Goal: Task Accomplishment & Management: Manage account settings

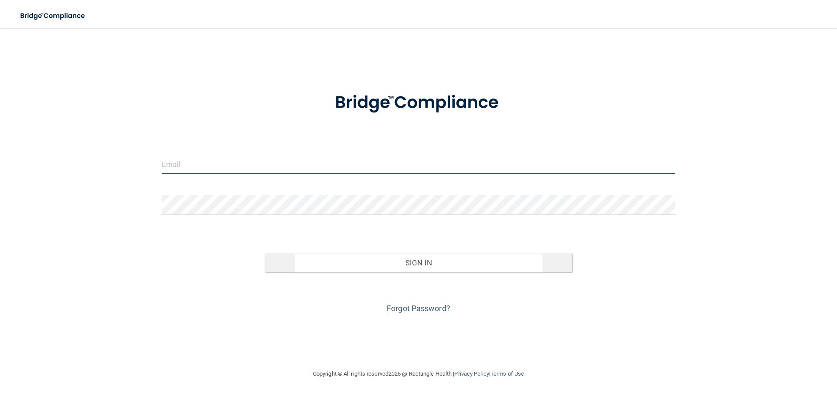
type input "[EMAIL_ADDRESS][DOMAIN_NAME]"
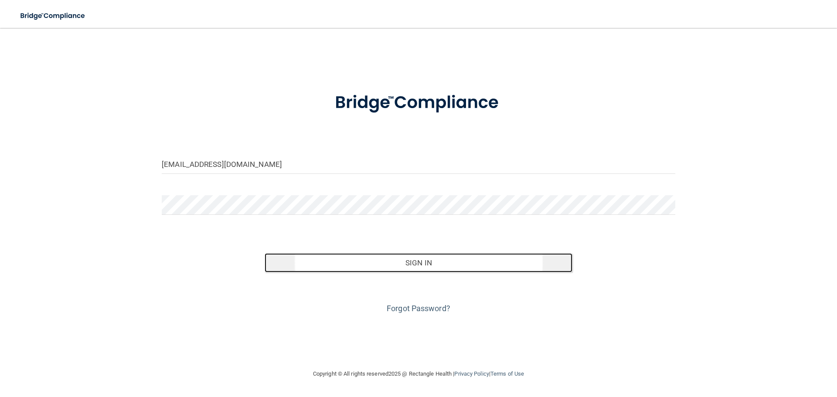
drag, startPoint x: 361, startPoint y: 259, endPoint x: 312, endPoint y: 156, distance: 115.0
click at [362, 260] on button "Sign In" at bounding box center [418, 262] width 308 height 19
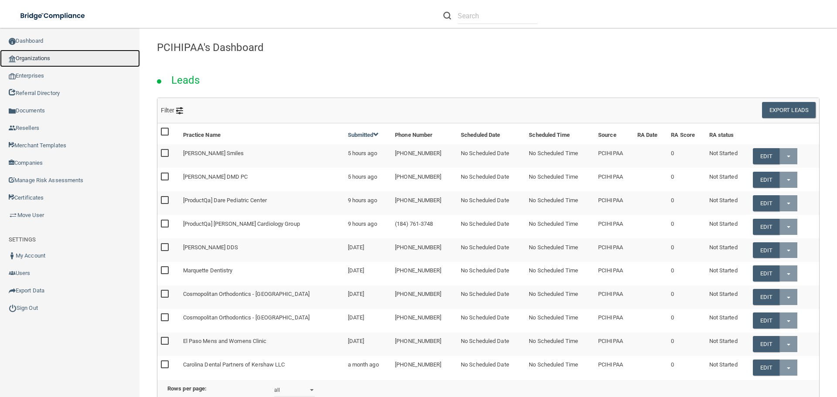
click at [44, 54] on link "Organizations" at bounding box center [70, 58] width 140 height 17
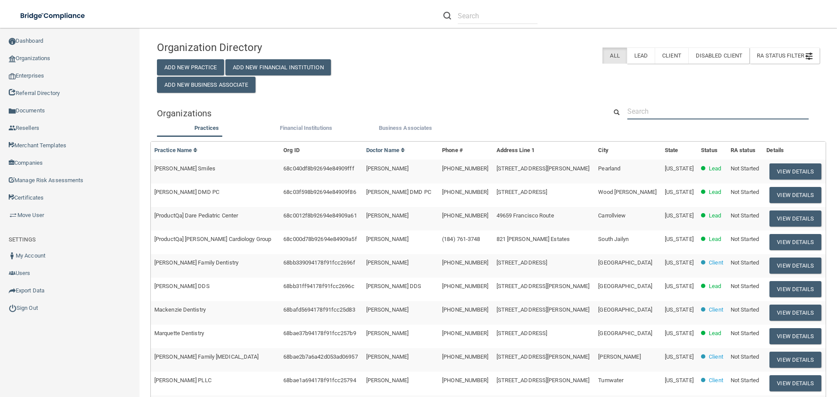
click at [686, 113] on input "text" at bounding box center [717, 111] width 181 height 16
paste input "Keep MI Smile"
type input "Keep MI Smile"
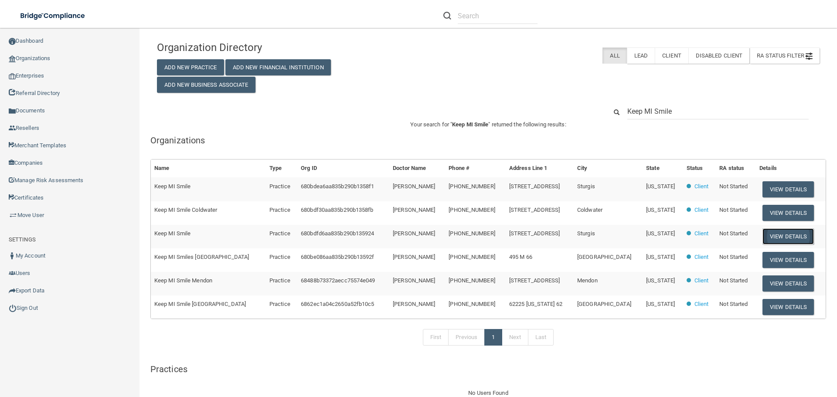
click at [773, 241] on button "View Details" at bounding box center [787, 236] width 51 height 16
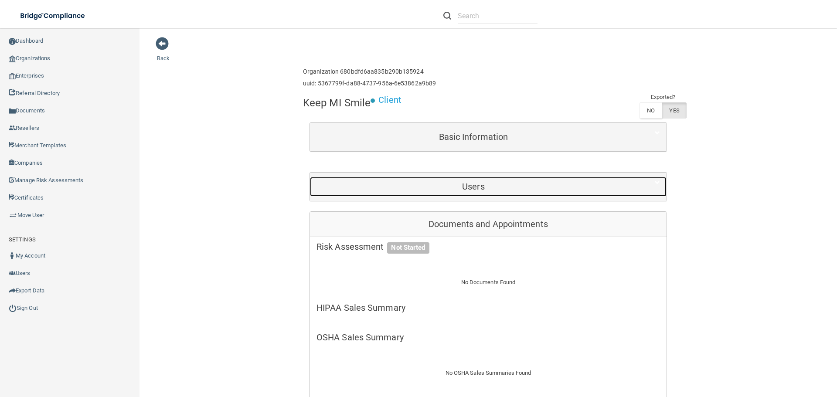
click at [447, 190] on h5 "Users" at bounding box center [473, 187] width 314 height 10
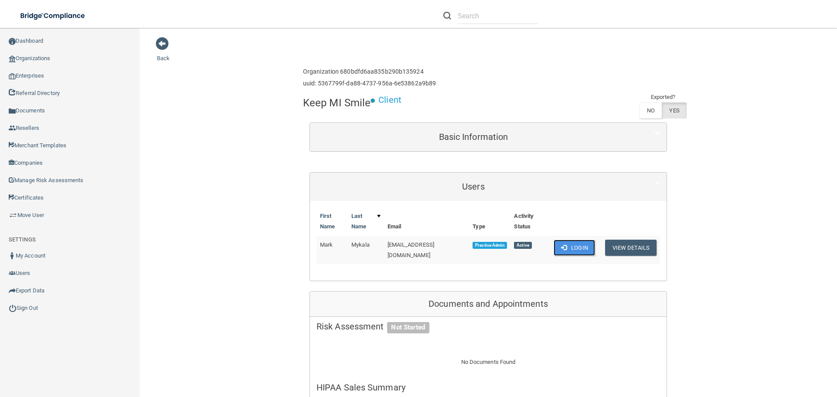
click at [578, 251] on button "Login" at bounding box center [573, 248] width 41 height 16
click at [37, 305] on link "Sign Out" at bounding box center [70, 307] width 140 height 17
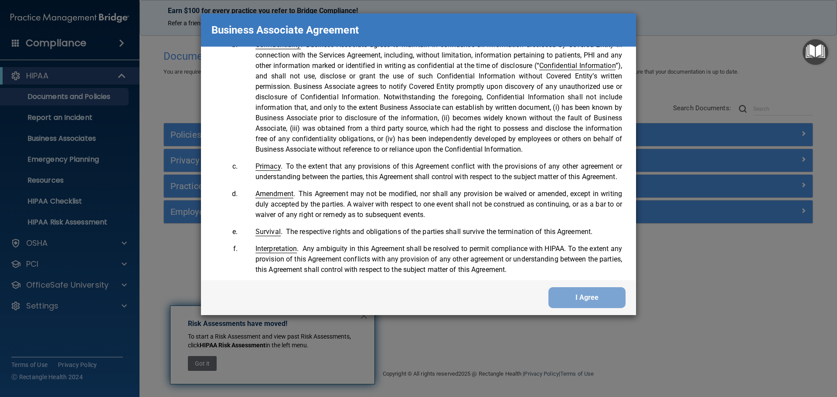
scroll to position [1777, 0]
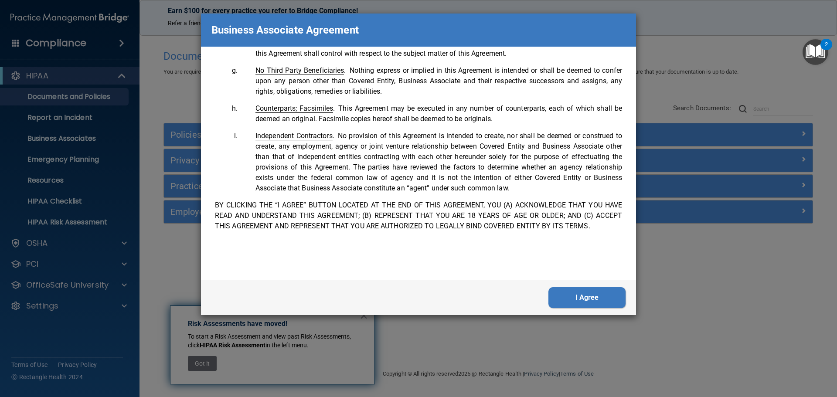
click at [597, 299] on button "I Agree" at bounding box center [586, 297] width 77 height 21
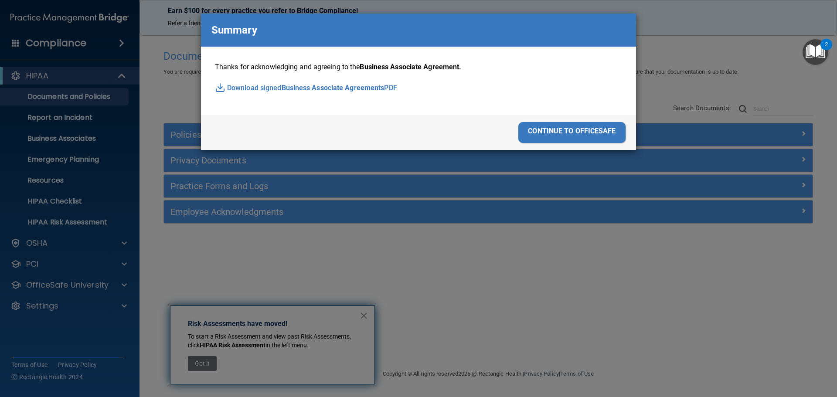
click at [602, 134] on div "continue to officesafe" at bounding box center [571, 132] width 107 height 21
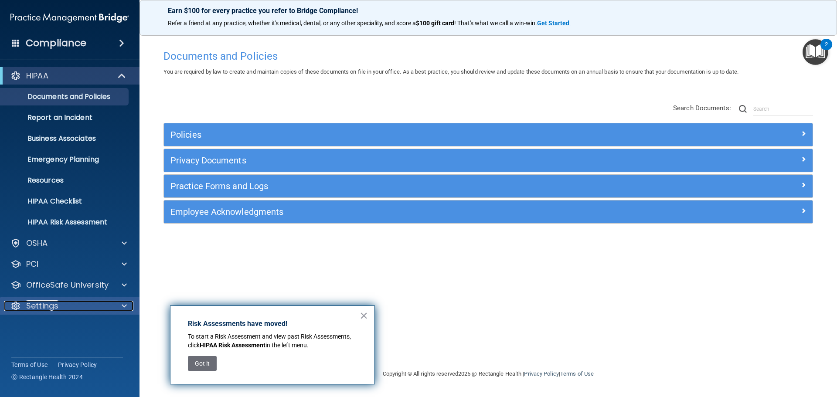
click at [122, 307] on div at bounding box center [123, 306] width 22 height 10
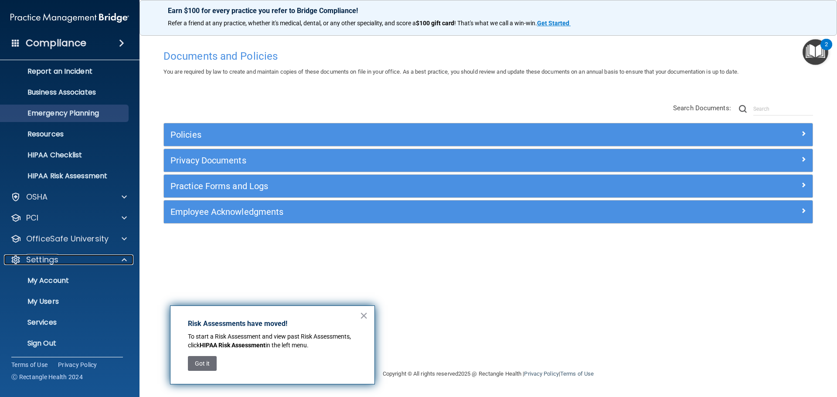
scroll to position [47, 0]
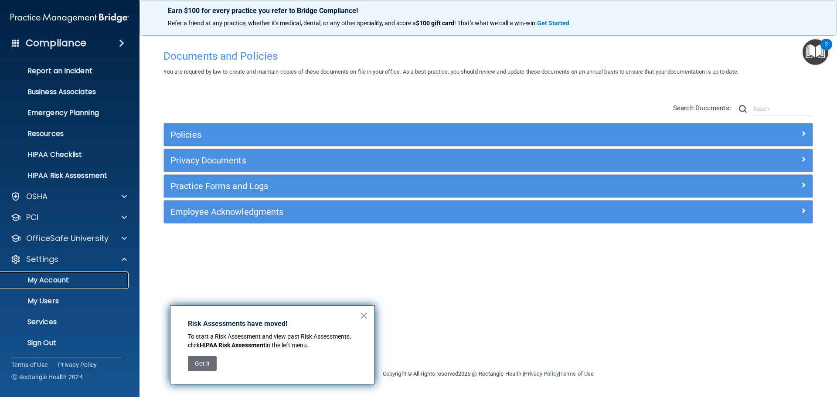
click at [81, 284] on link "My Account" at bounding box center [59, 279] width 137 height 17
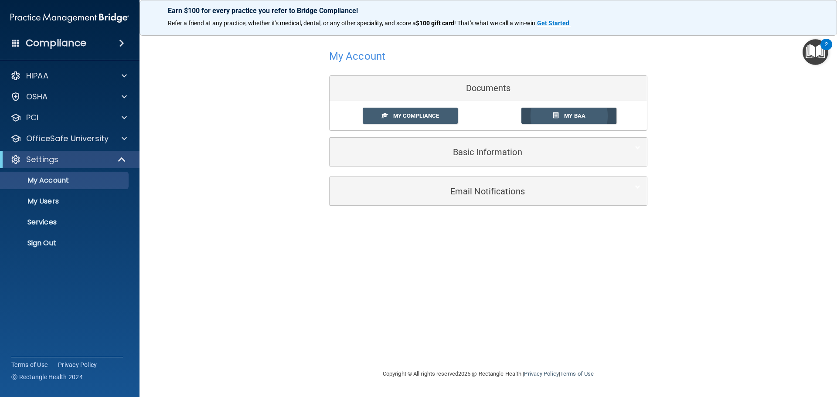
click at [583, 122] on link "My BAA" at bounding box center [568, 116] width 95 height 16
click at [821, 53] on img "Open Resource Center, 2 new notifications" at bounding box center [815, 52] width 26 height 26
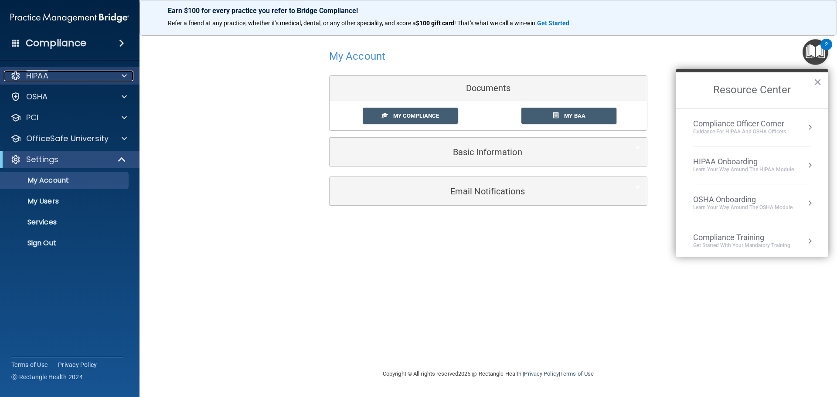
click at [102, 78] on div "HIPAA" at bounding box center [58, 76] width 108 height 10
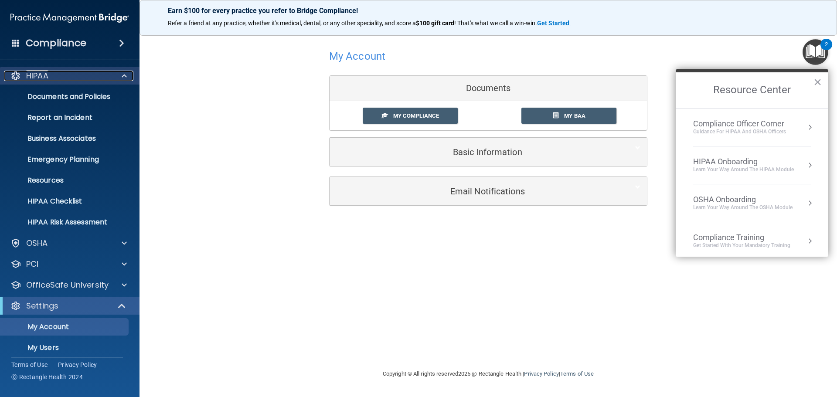
click at [90, 75] on div "HIPAA" at bounding box center [58, 76] width 108 height 10
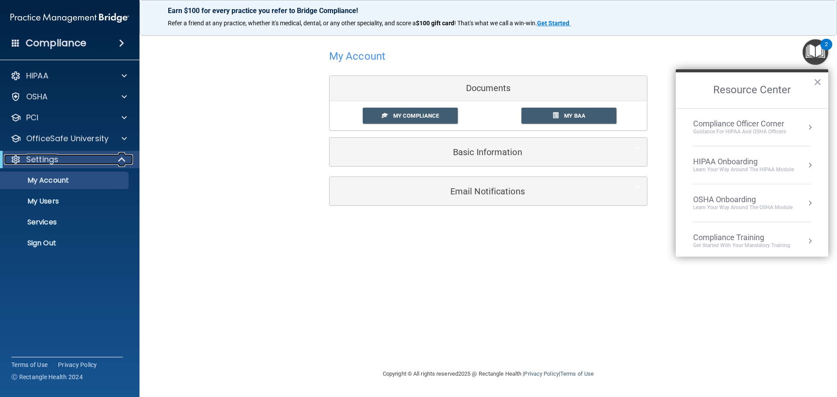
click at [123, 161] on span at bounding box center [122, 159] width 7 height 10
drag, startPoint x: 113, startPoint y: 159, endPoint x: 113, endPoint y: 170, distance: 11.3
click at [113, 159] on div at bounding box center [122, 159] width 21 height 10
click at [52, 249] on link "Sign Out" at bounding box center [59, 242] width 137 height 17
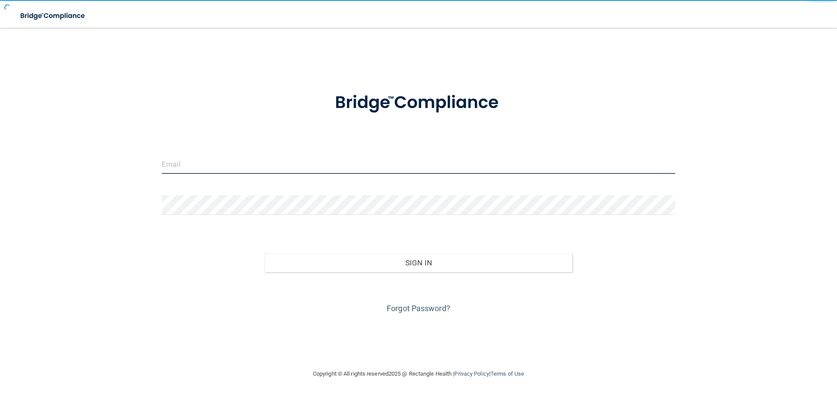
type input "[EMAIL_ADDRESS][DOMAIN_NAME]"
